Goal: Find specific page/section: Find specific page/section

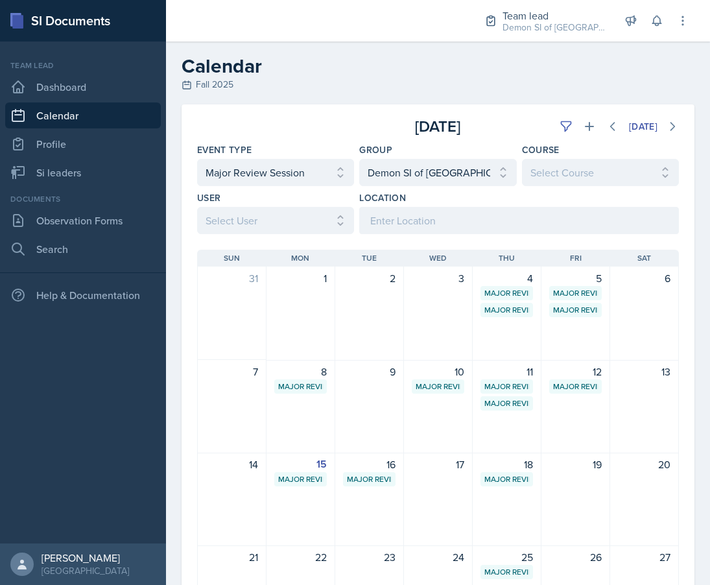
select select "66bb7cbf-e419-488b-a7ef-f63bc5f9ed04"
select select "e892a4c8-123a-40ec-8aa5-ee50854cd130"
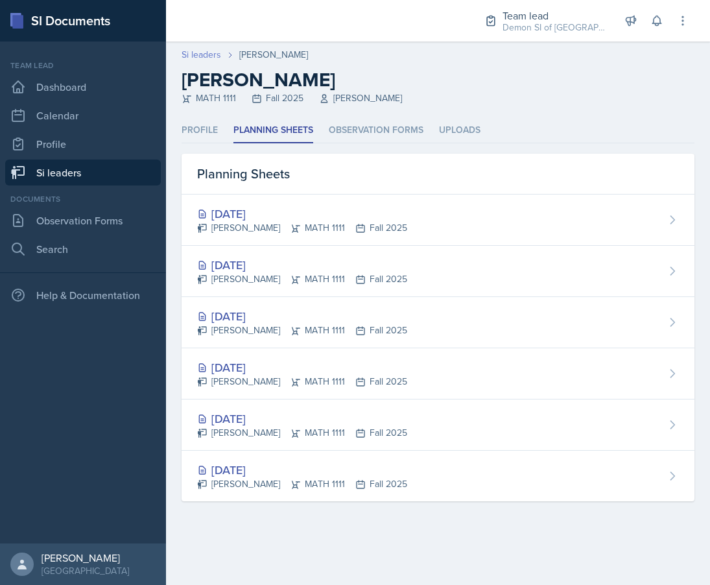
click at [209, 56] on link "Si leaders" at bounding box center [201, 55] width 40 height 14
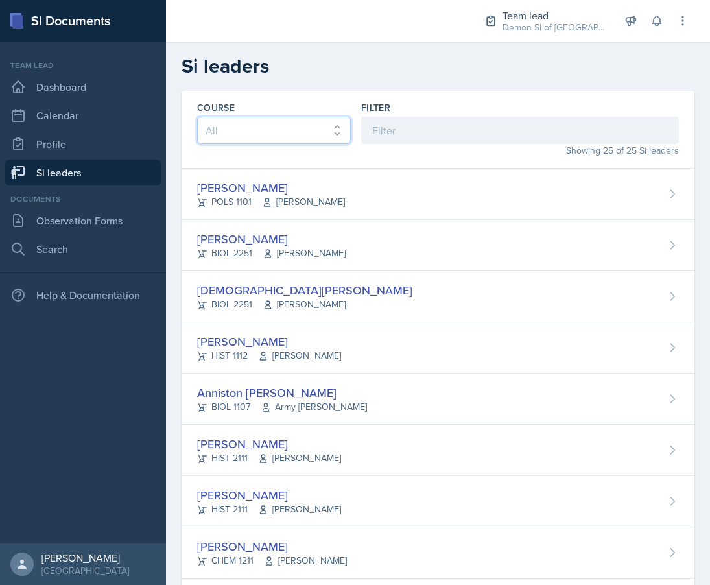
click at [272, 129] on select "All ACCT 2101 ACCT 2102 ACCT 4050 ANTH 1102 ANTH 3301 ARCH 1000 ARCH 1000 ARCH …" at bounding box center [274, 130] width 154 height 27
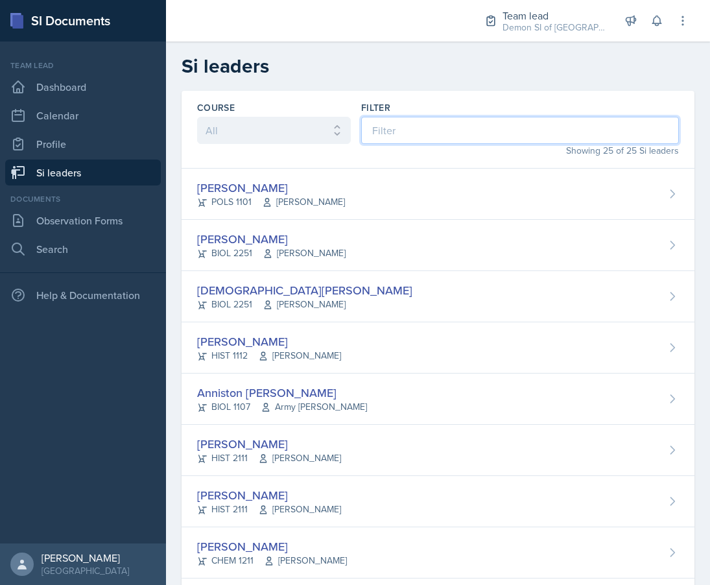
click at [384, 135] on input at bounding box center [520, 130] width 318 height 27
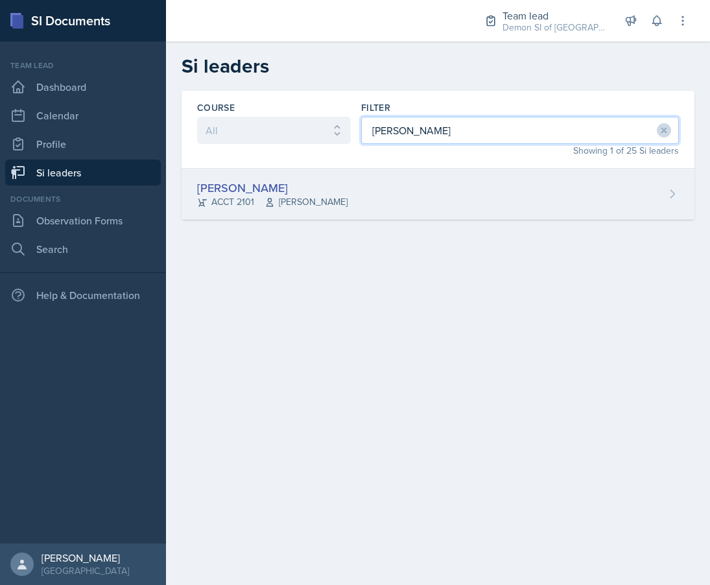
type input "[PERSON_NAME]"
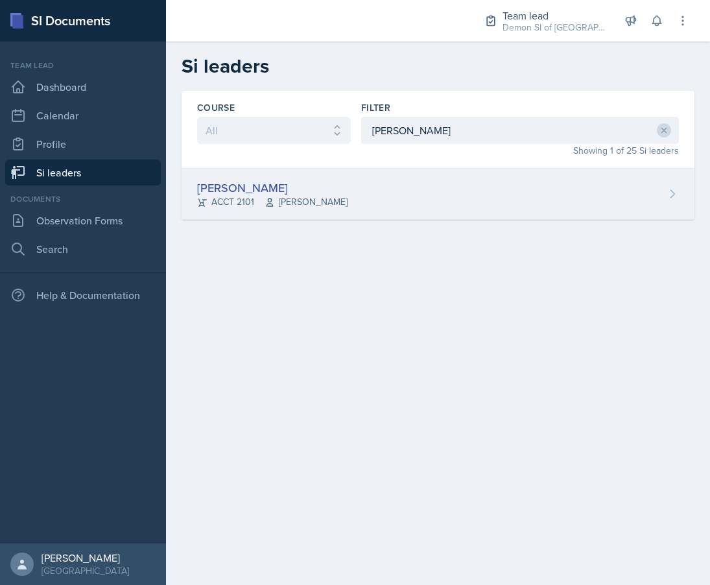
click at [339, 207] on div "[PERSON_NAME] ACCT 2101 [PERSON_NAME]" at bounding box center [437, 193] width 513 height 51
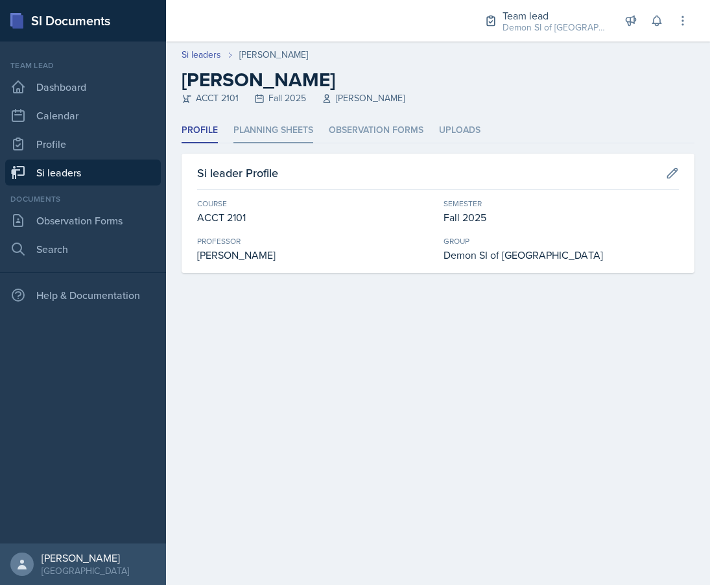
click at [261, 133] on li "Planning Sheets" at bounding box center [273, 130] width 80 height 25
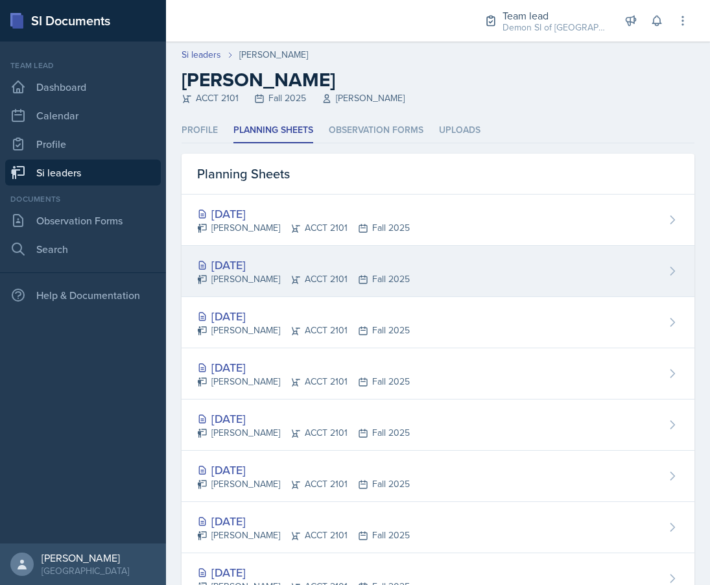
click at [264, 246] on div "[DATE] [PERSON_NAME] ACCT 2101 Fall 2025" at bounding box center [437, 271] width 513 height 51
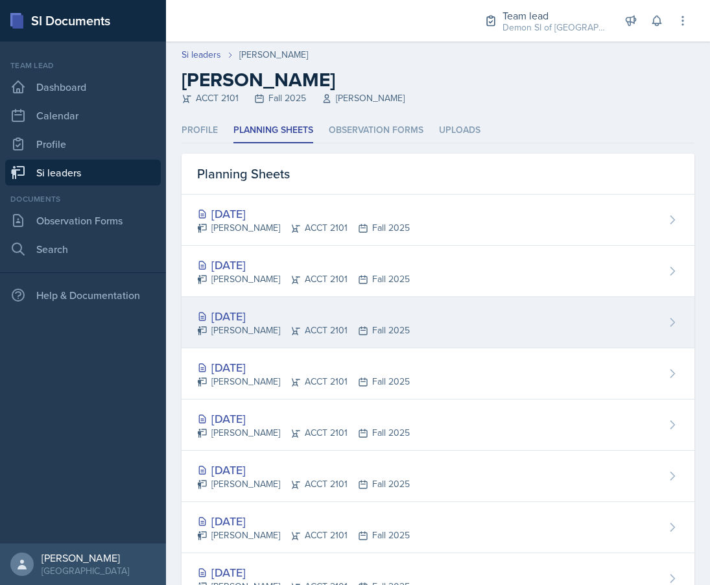
click at [261, 332] on div "[PERSON_NAME] ACCT 2101 Fall 2025" at bounding box center [303, 330] width 213 height 14
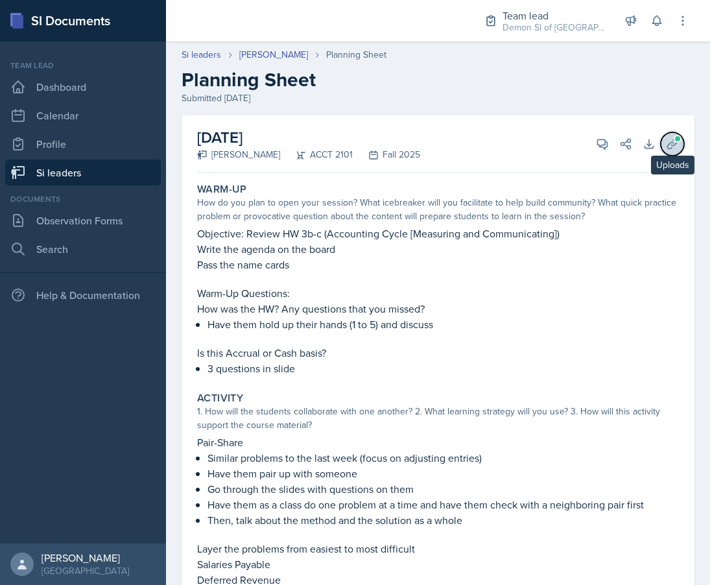
click at [674, 147] on icon at bounding box center [672, 143] width 13 height 13
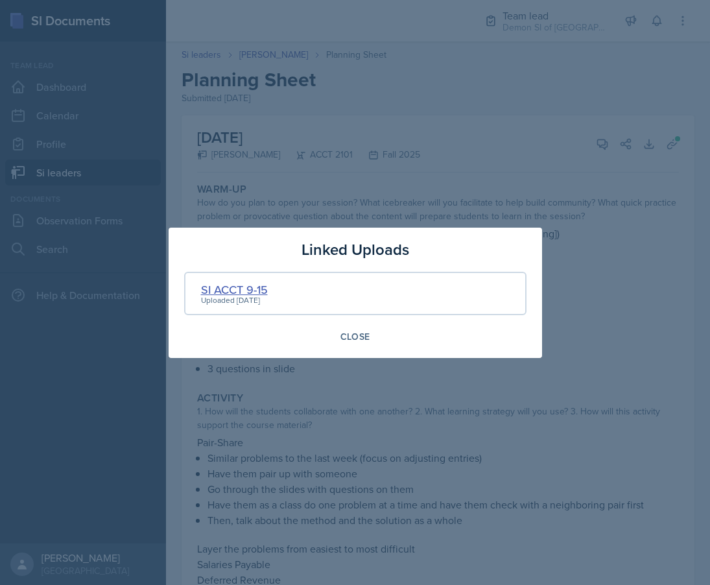
click at [240, 292] on div "SI ACCT 9-15" at bounding box center [234, 289] width 67 height 17
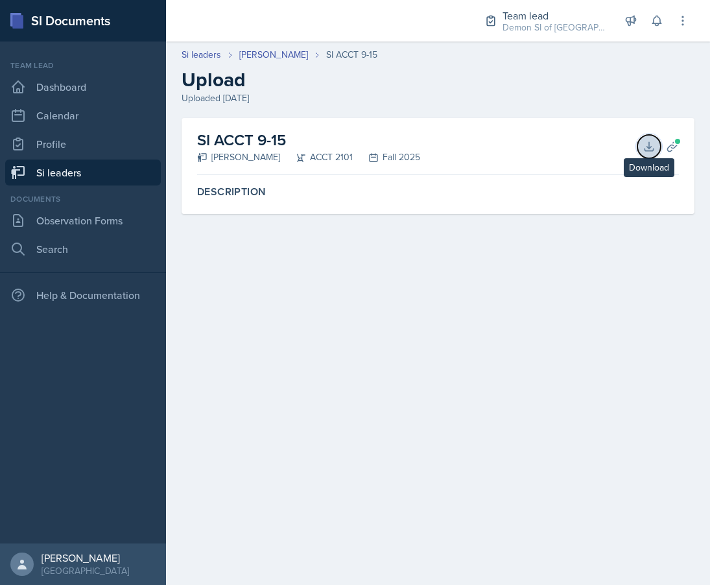
click at [649, 143] on icon at bounding box center [648, 146] width 8 height 8
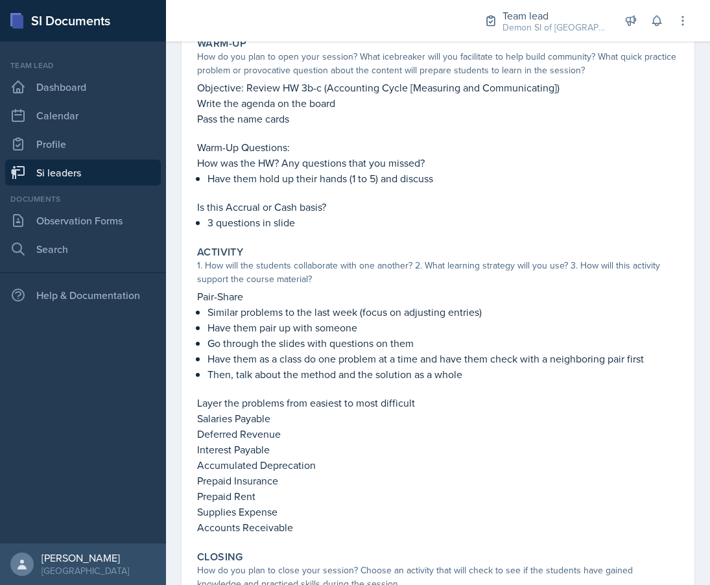
scroll to position [157, 0]
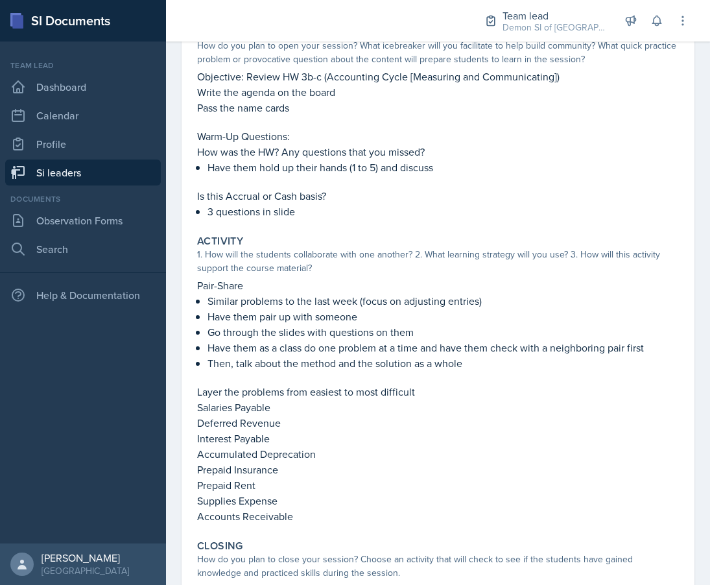
click at [666, 546] on div "Closing" at bounding box center [437, 545] width 481 height 13
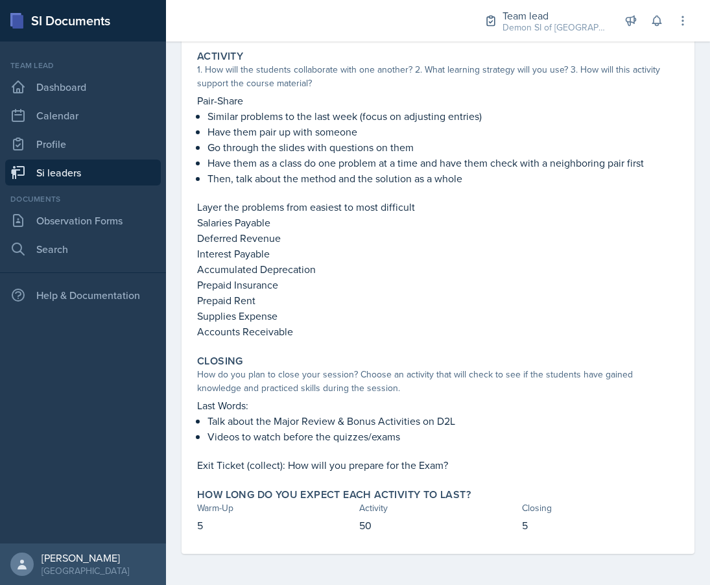
scroll to position [0, 0]
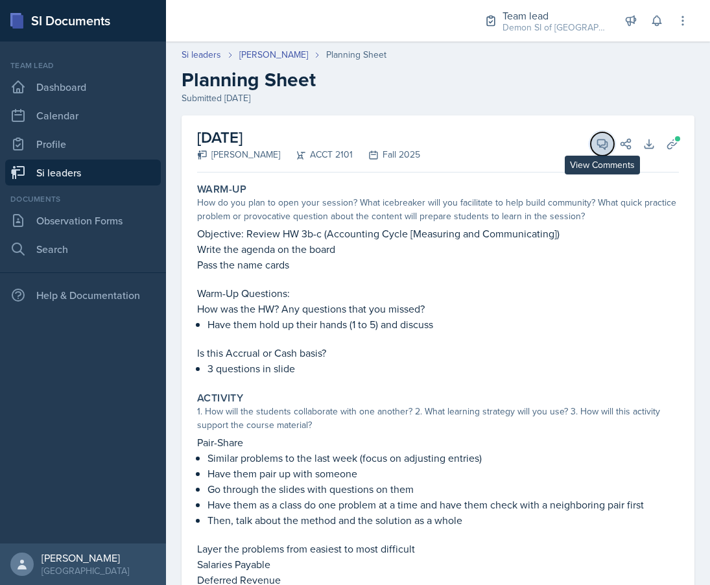
click at [596, 145] on icon at bounding box center [602, 143] width 13 height 13
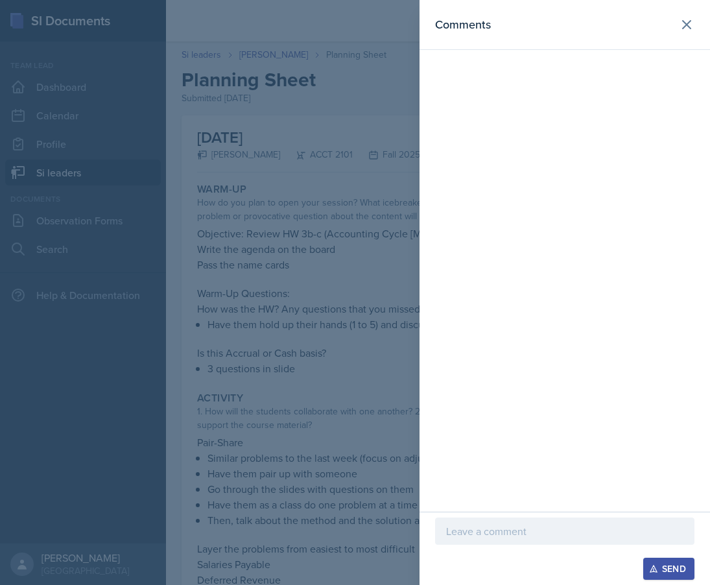
click at [344, 415] on div at bounding box center [355, 292] width 710 height 585
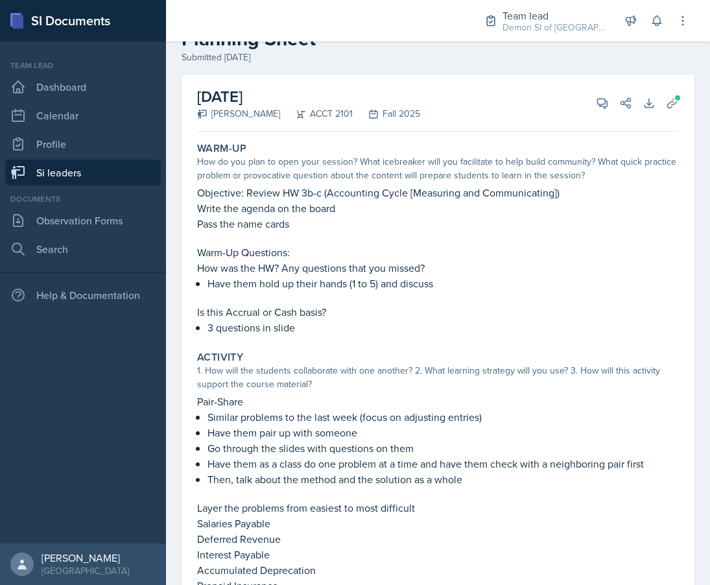
scroll to position [42, 0]
